Goal: Check status: Check status

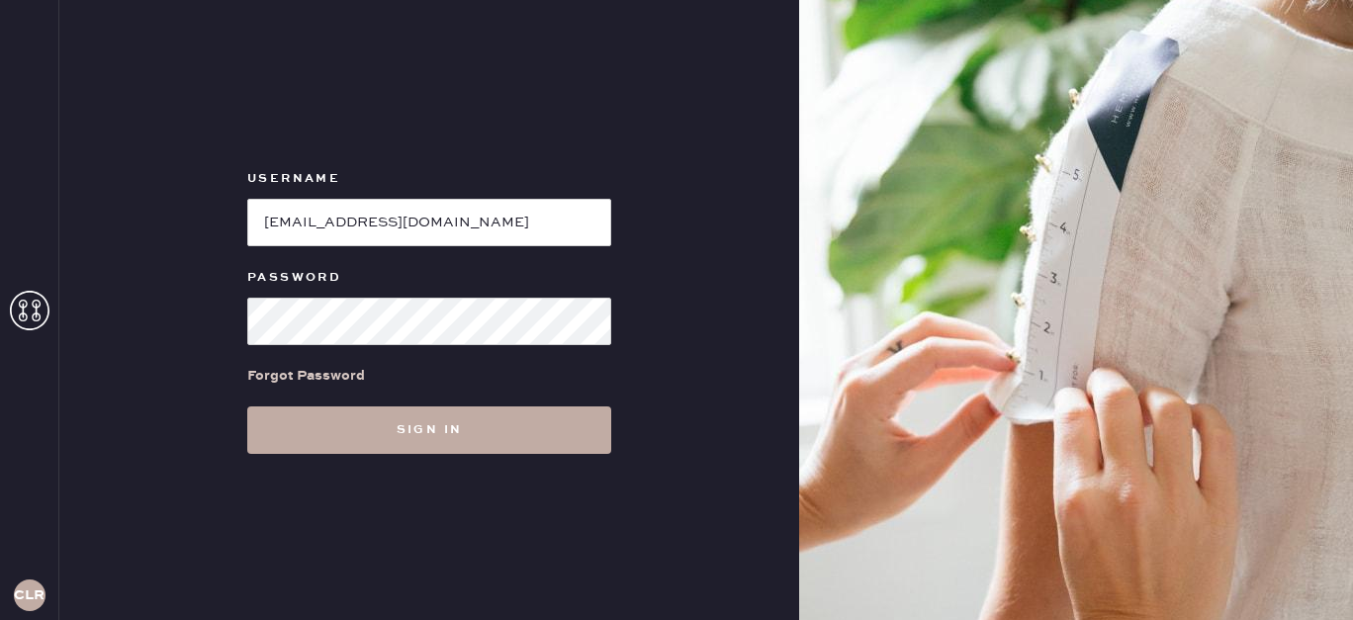
click at [498, 435] on button "Sign in" at bounding box center [429, 430] width 364 height 47
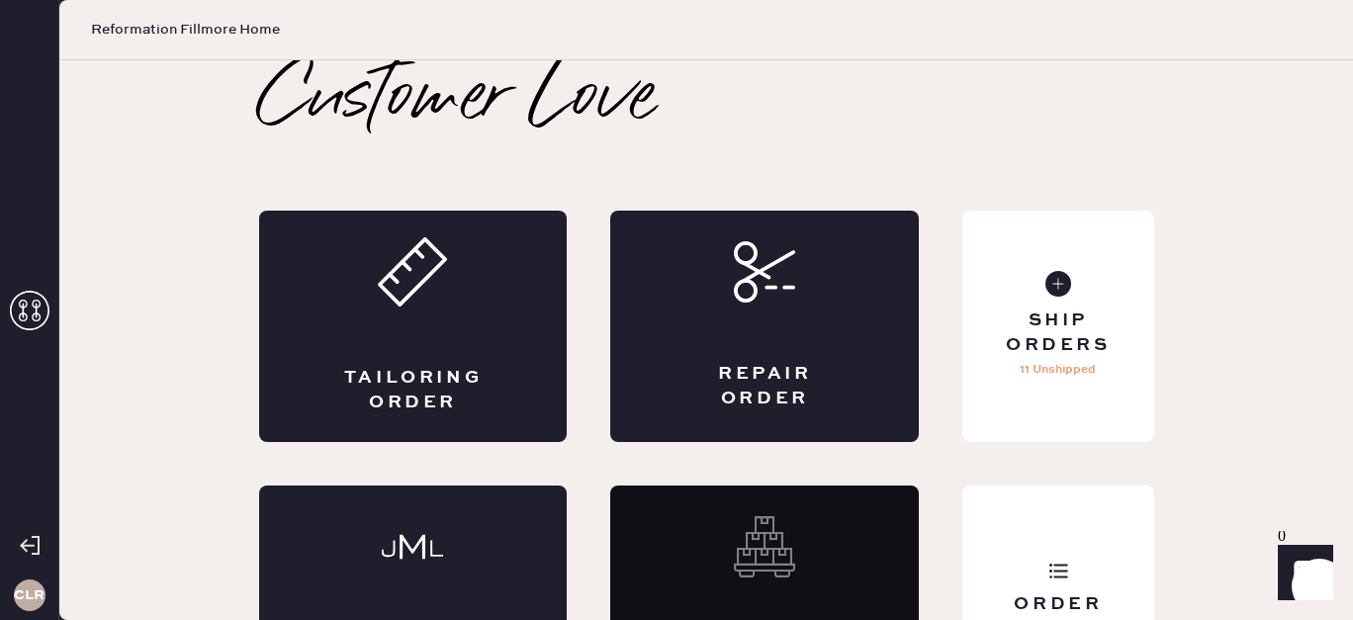
click at [24, 310] on icon at bounding box center [30, 311] width 40 height 40
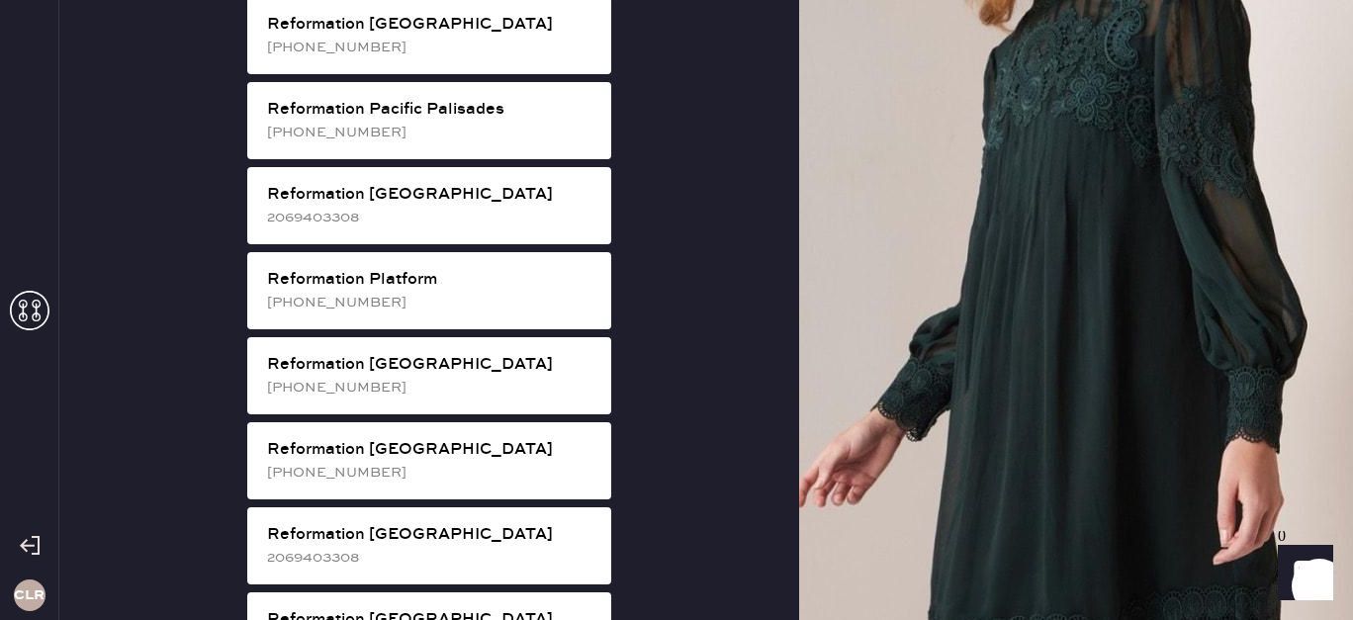
scroll to position [3738, 0]
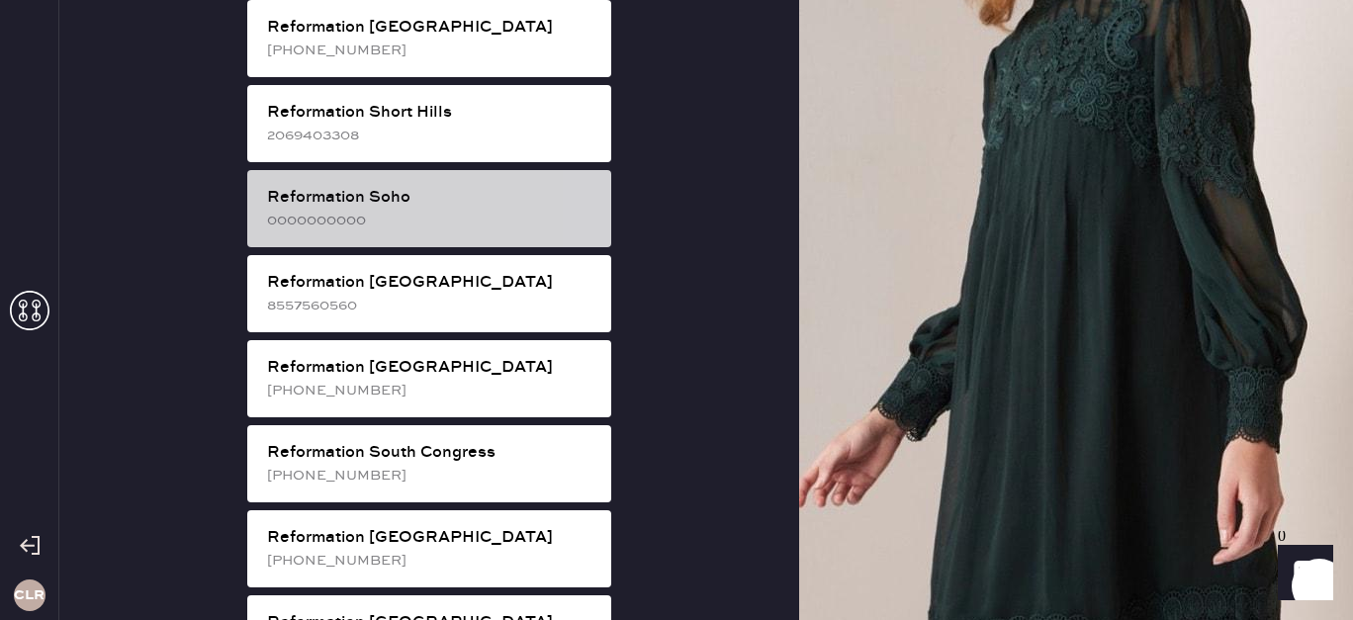
click at [459, 210] on div "0000000000" at bounding box center [431, 221] width 328 height 22
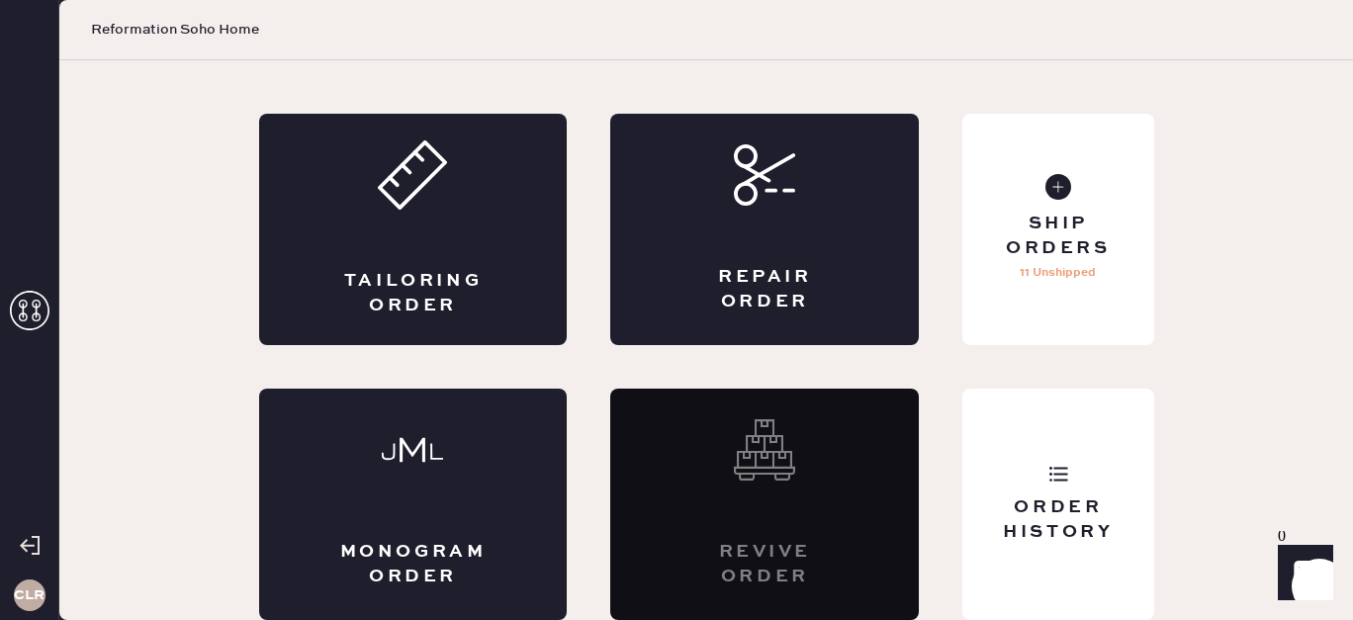
scroll to position [97, 0]
click at [1102, 515] on div "Order History" at bounding box center [1057, 520] width 159 height 49
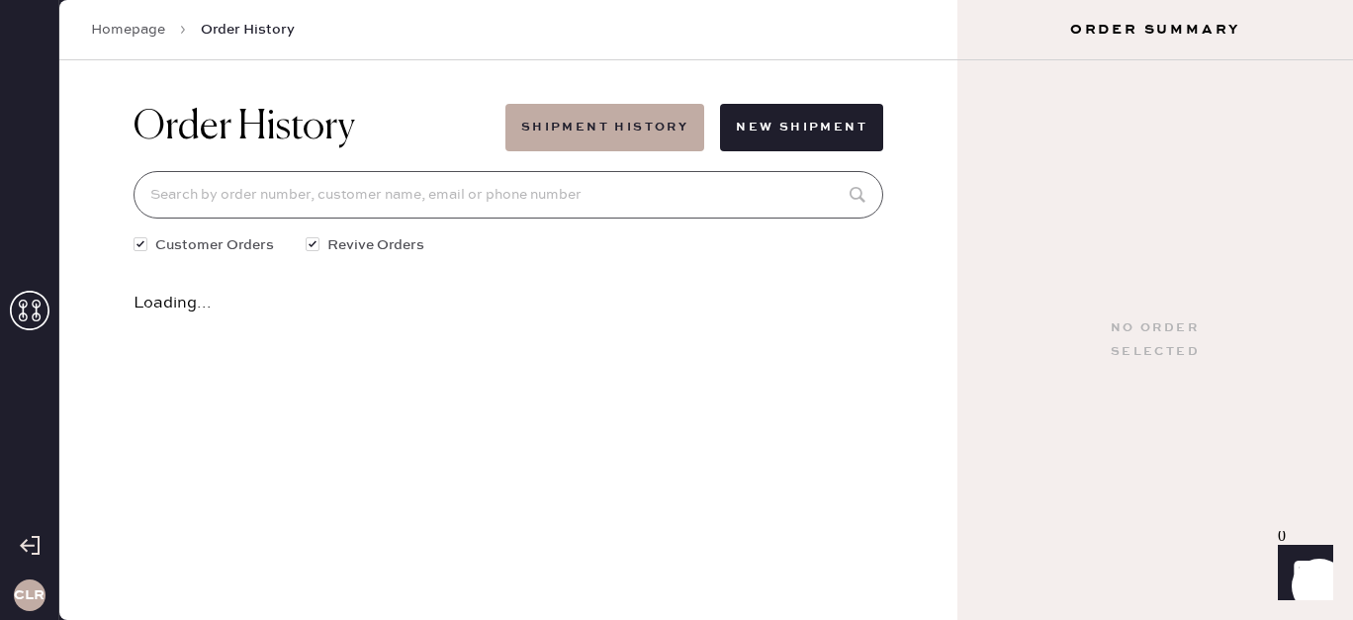
click at [748, 204] on input at bounding box center [509, 194] width 750 height 47
paste input "[EMAIL_ADDRESS][DOMAIN_NAME]"
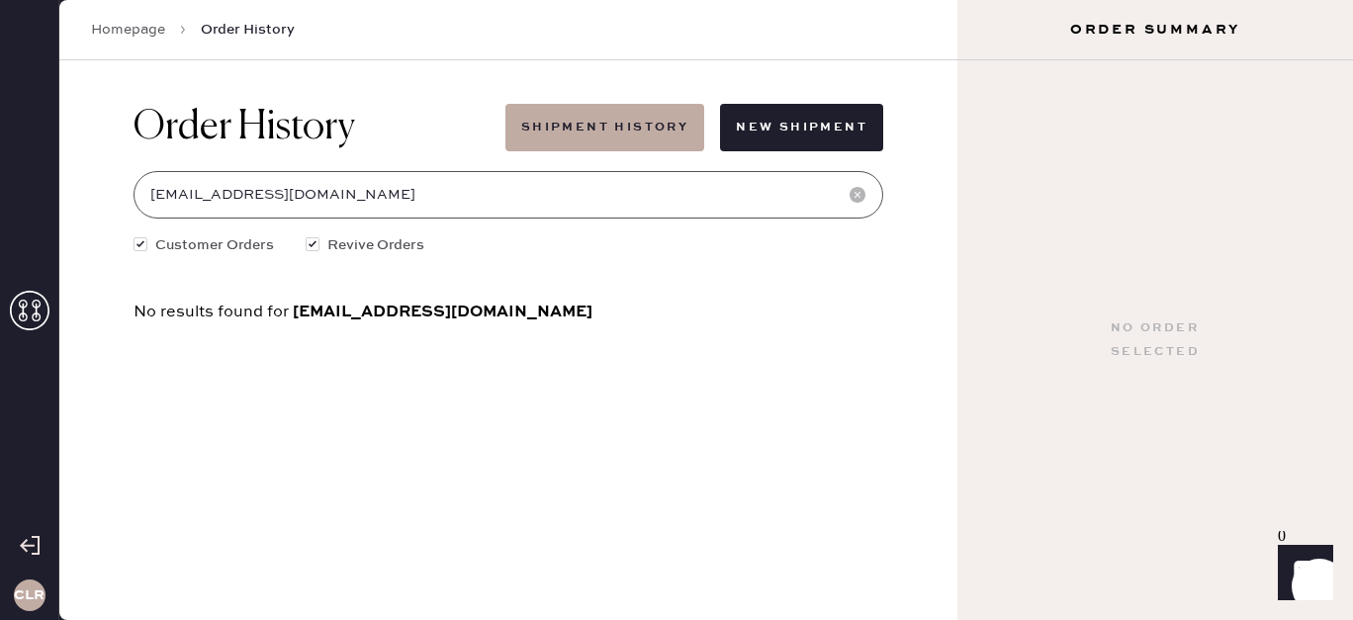
click at [464, 186] on input "[EMAIL_ADDRESS][DOMAIN_NAME]" at bounding box center [509, 194] width 750 height 47
paste input
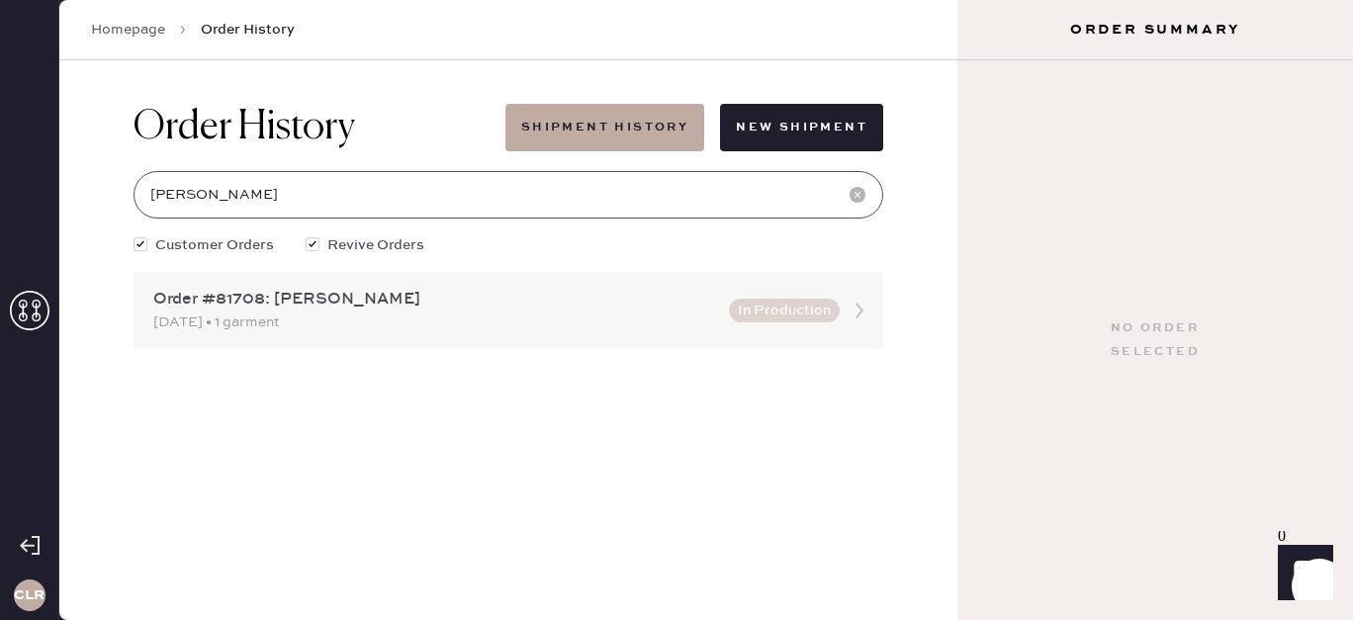
type input "[PERSON_NAME]"
click at [594, 314] on div "[DATE] • 1 garment" at bounding box center [435, 323] width 564 height 22
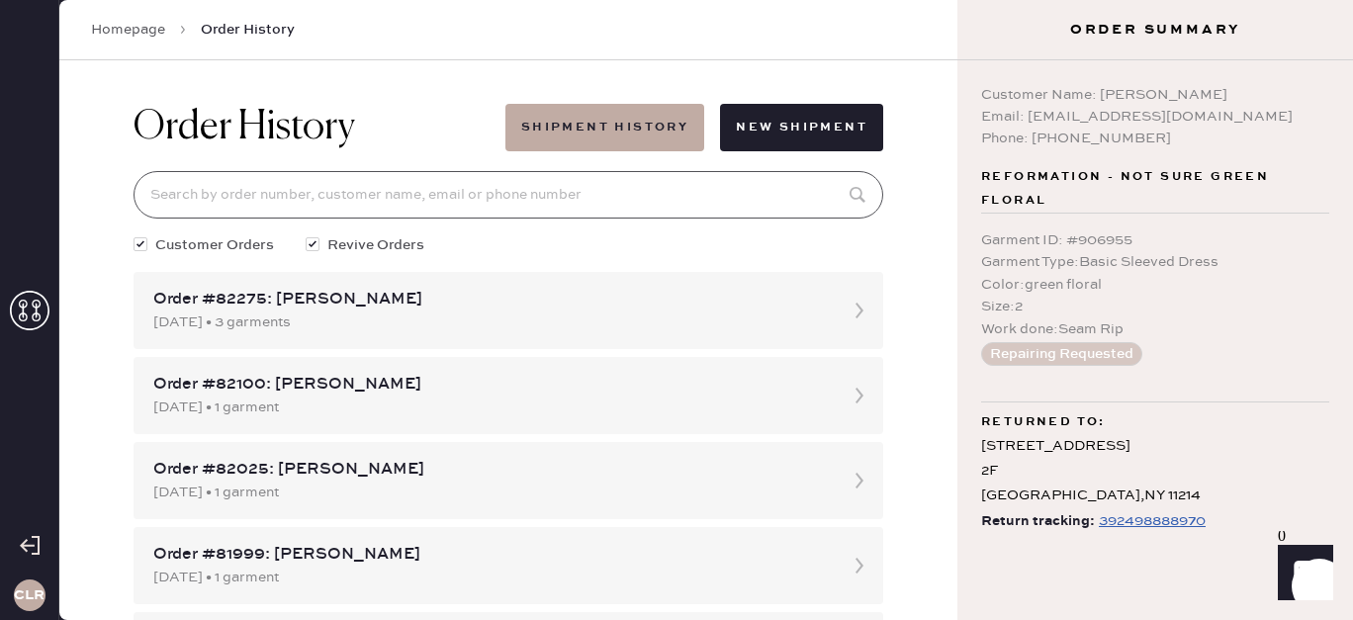
click at [425, 201] on input at bounding box center [509, 194] width 750 height 47
paste input "[PERSON_NAME]"
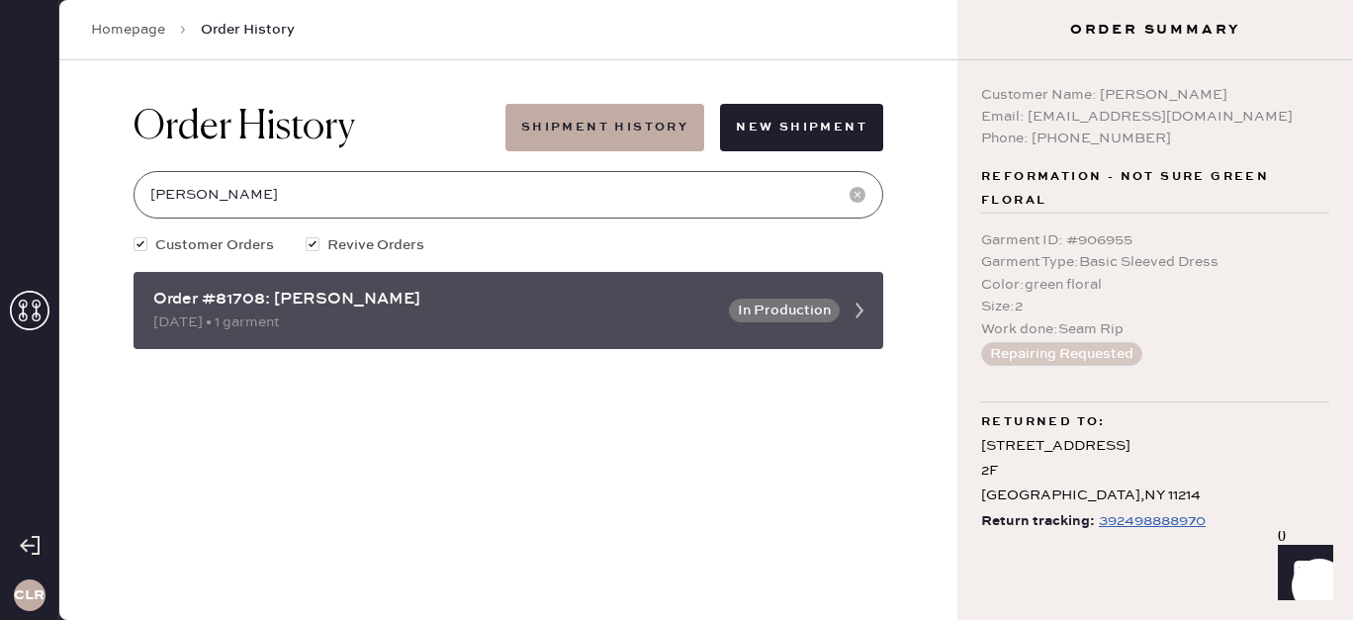
type input "[PERSON_NAME]"
copy div "1708"
copy div "81708"
drag, startPoint x: 265, startPoint y: 296, endPoint x: 218, endPoint y: 298, distance: 47.5
click at [218, 299] on div "Order #81708: [PERSON_NAME]" at bounding box center [435, 300] width 564 height 24
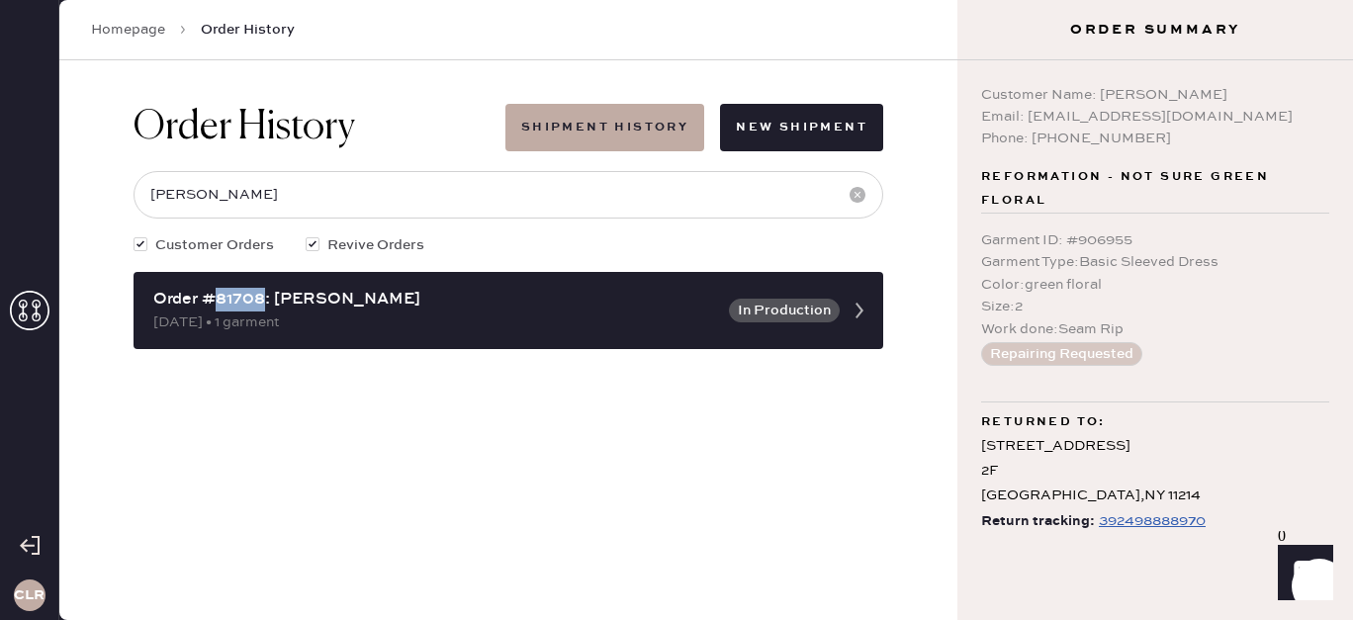
click at [1150, 515] on div "392498888970" at bounding box center [1152, 521] width 107 height 24
